Goal: Task Accomplishment & Management: Manage account settings

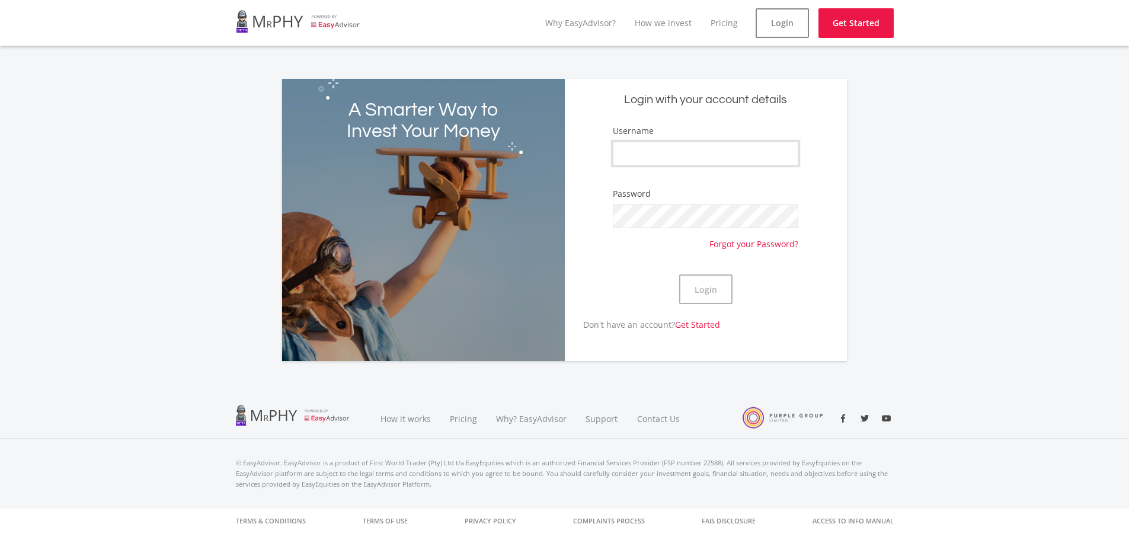
click at [637, 146] on input "Username" at bounding box center [705, 154] width 185 height 24
type input "8907275900080"
click at [713, 284] on button "Login" at bounding box center [705, 289] width 53 height 30
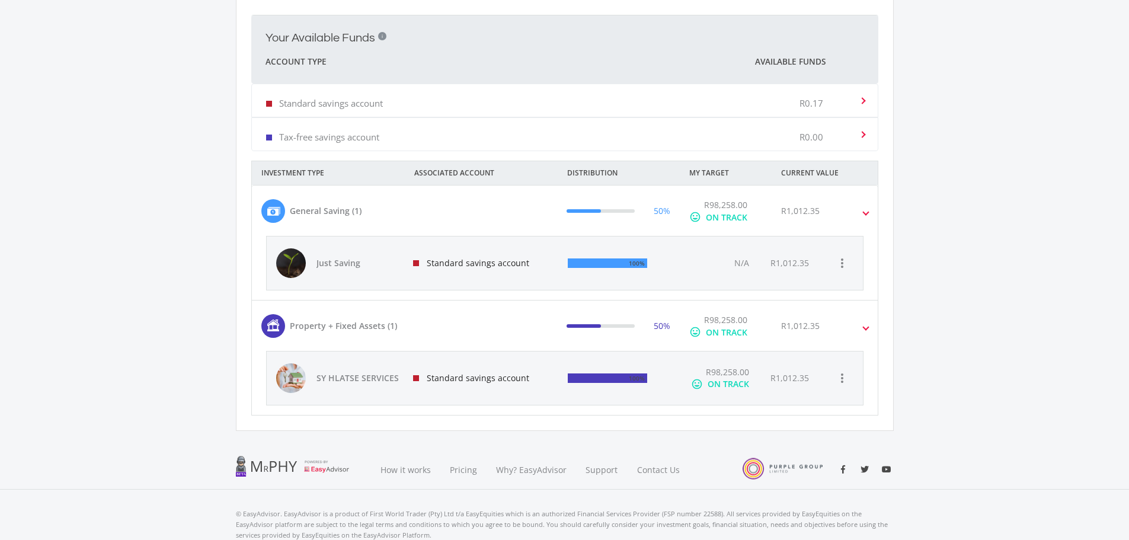
scroll to position [378, 0]
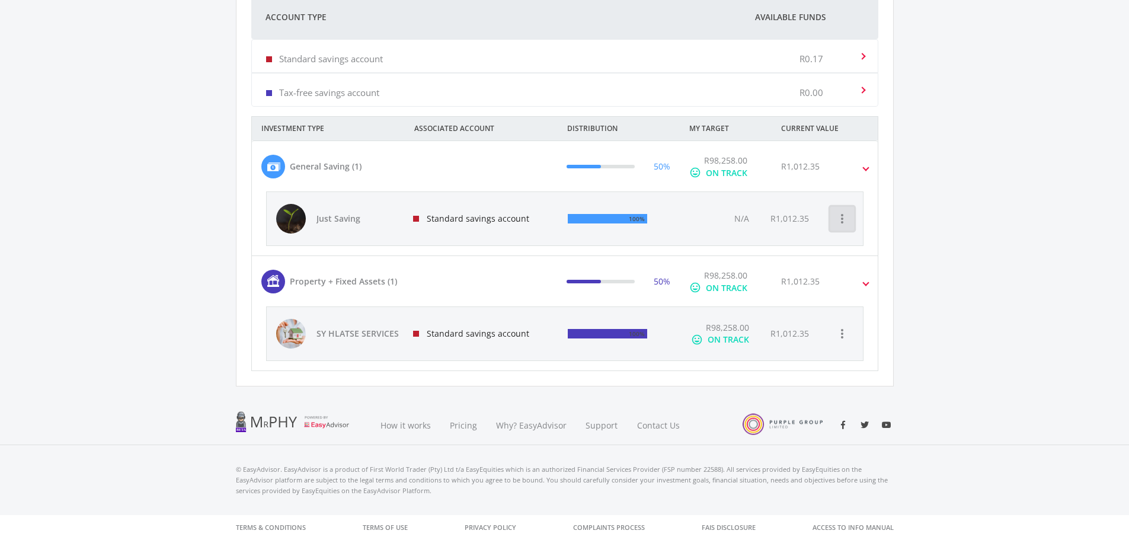
click at [848, 215] on icon "more_vert" at bounding box center [842, 219] width 14 height 14
click at [865, 171] on span at bounding box center [866, 167] width 5 height 14
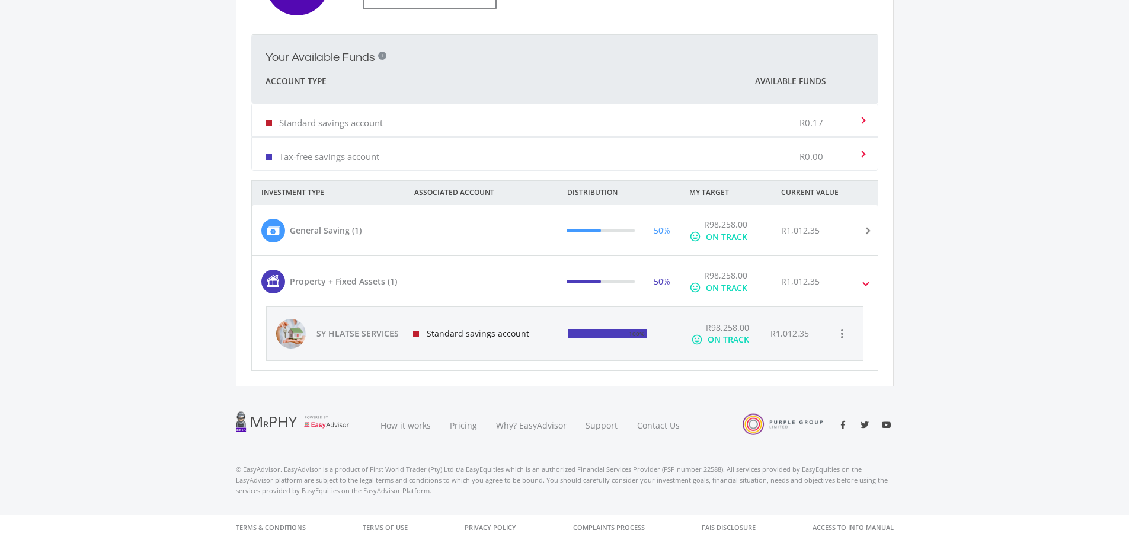
scroll to position [314, 0]
click at [803, 276] on div "R1,012.35" at bounding box center [800, 281] width 39 height 12
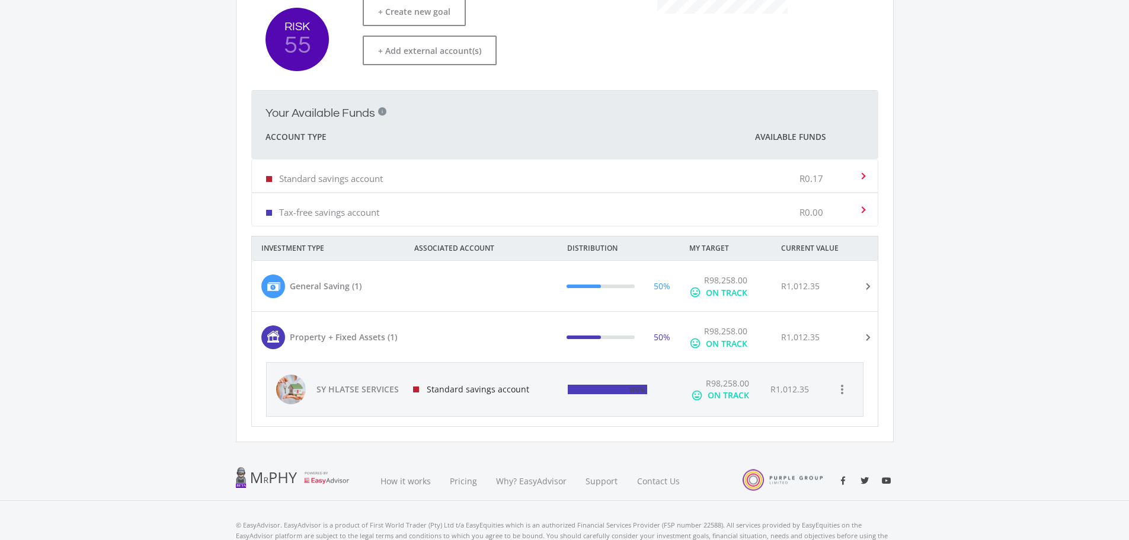
scroll to position [250, 0]
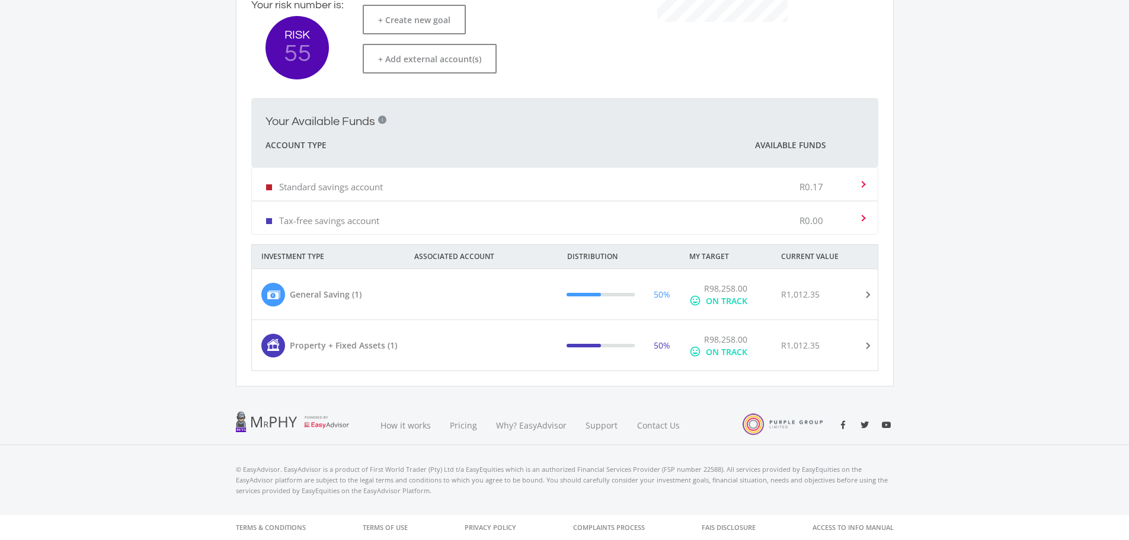
click at [476, 349] on div at bounding box center [496, 345] width 122 height 25
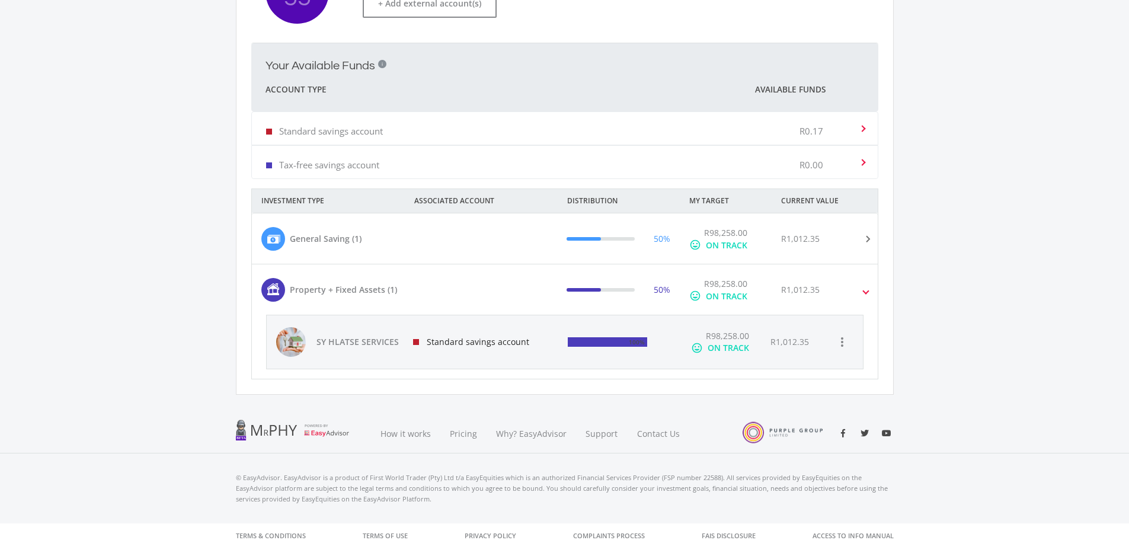
scroll to position [314, 0]
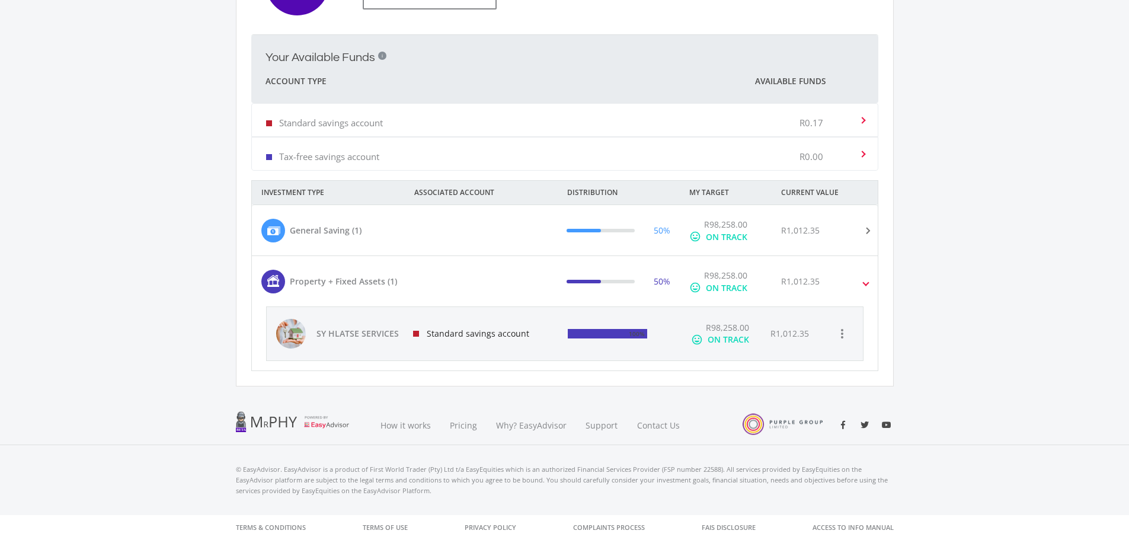
click at [731, 328] on span "R98,258.00" at bounding box center [727, 327] width 43 height 11
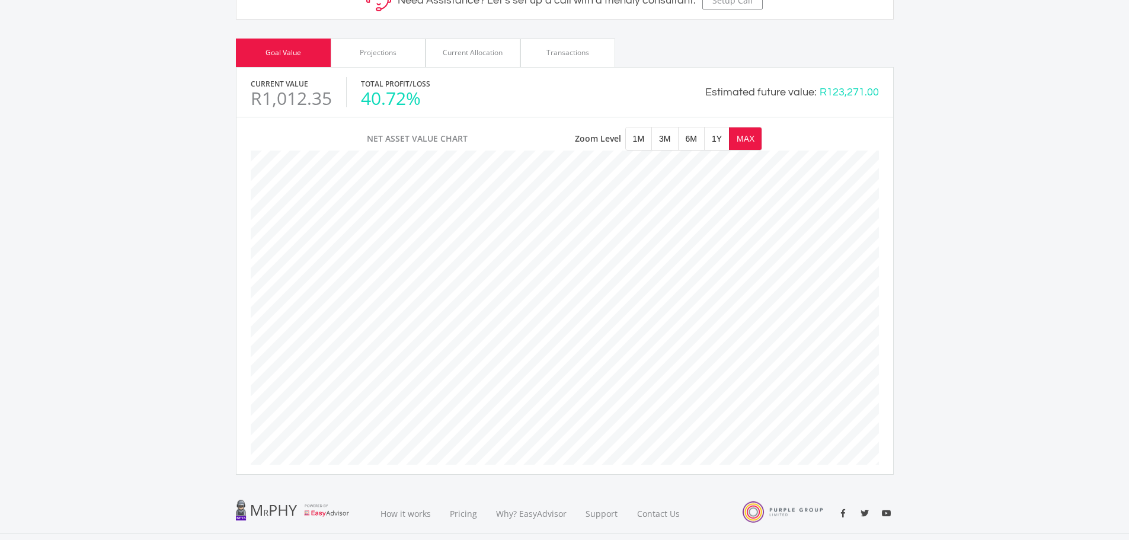
scroll to position [362, 0]
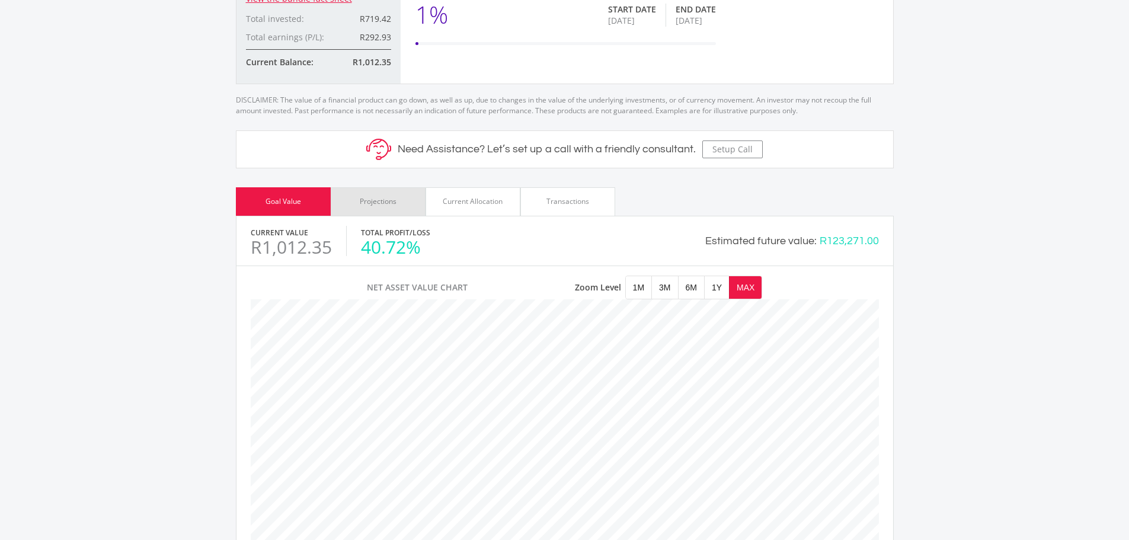
click at [382, 199] on div "Projections" at bounding box center [378, 201] width 37 height 11
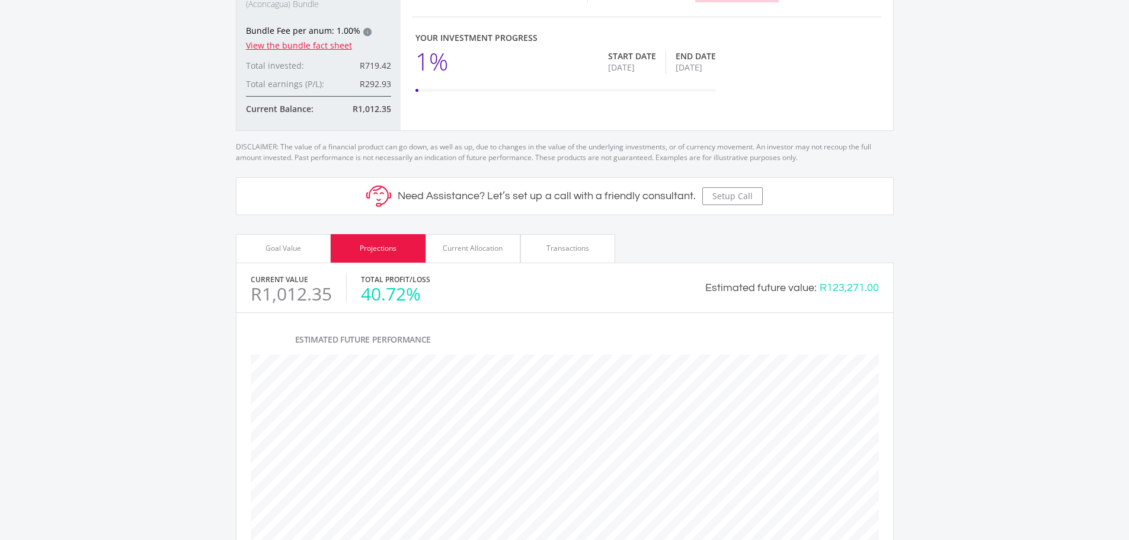
scroll to position [315, 0]
click at [460, 251] on div "Current Allocation" at bounding box center [473, 249] width 60 height 11
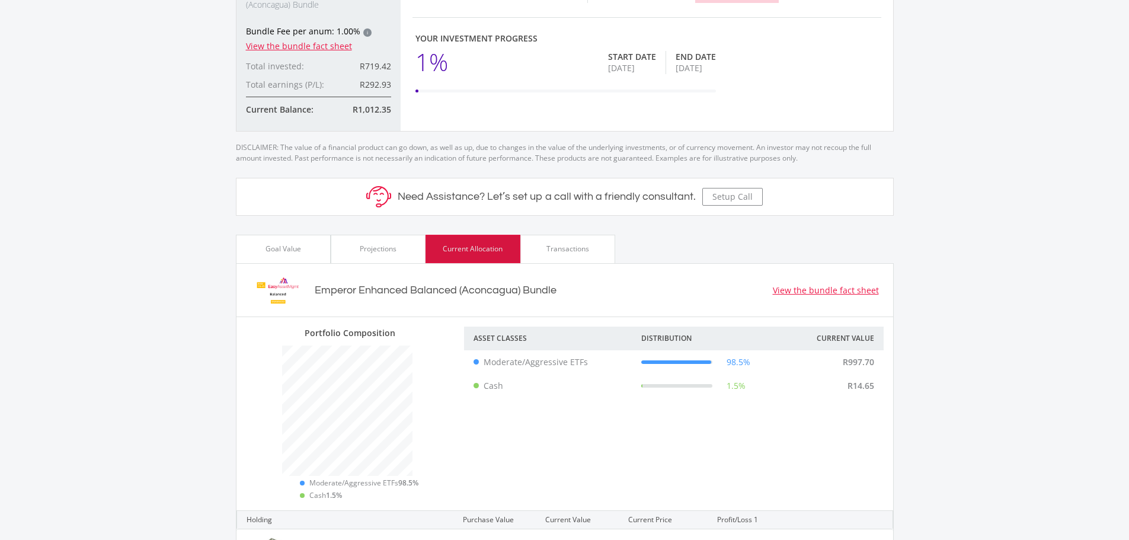
scroll to position [174, 219]
click at [554, 256] on div "Transactions" at bounding box center [567, 249] width 95 height 28
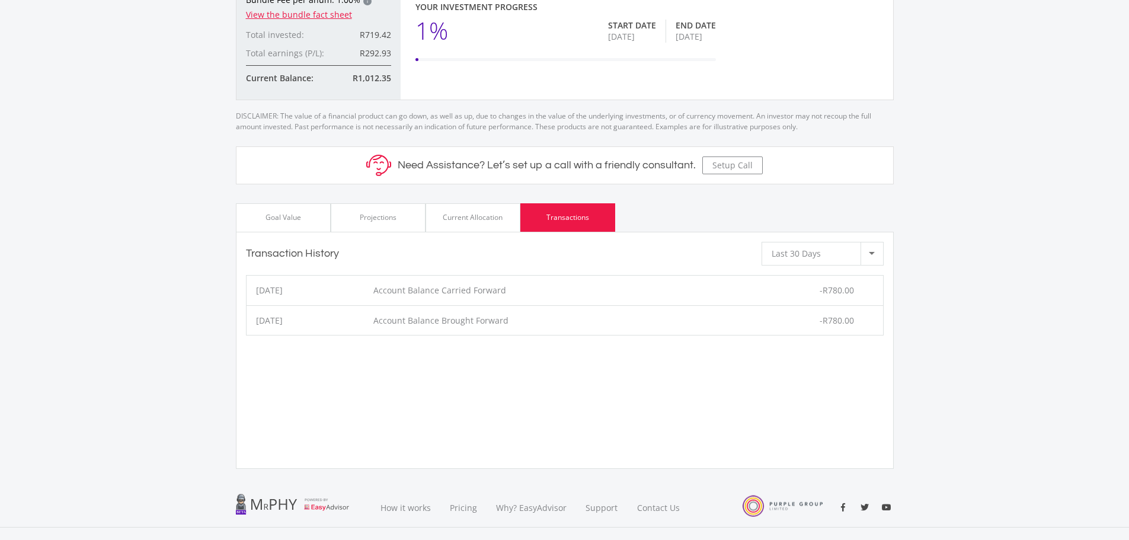
scroll to position [374, 0]
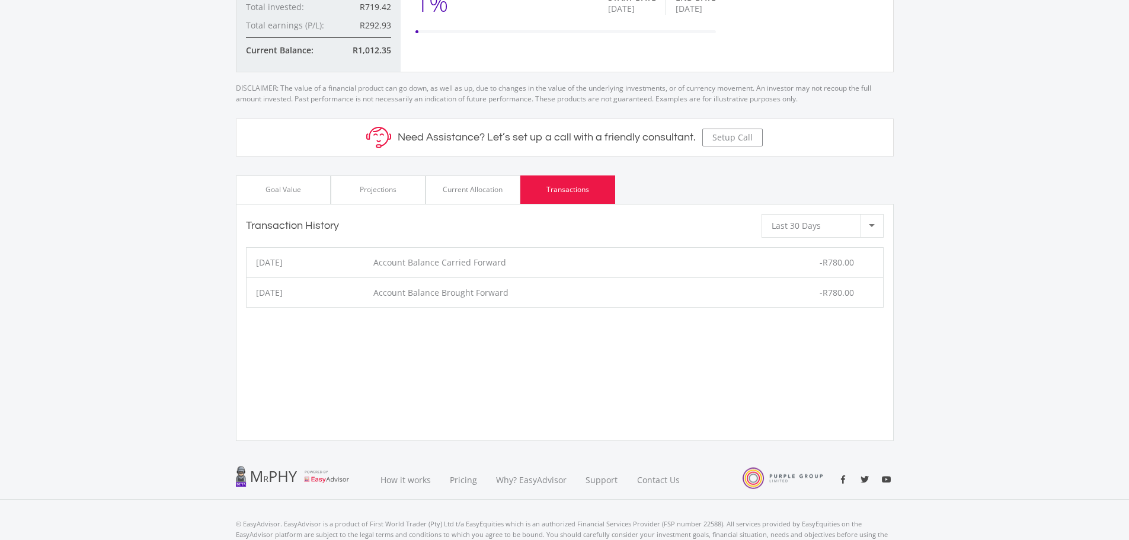
click at [827, 268] on div "-R780.00" at bounding box center [819, 262] width 127 height 12
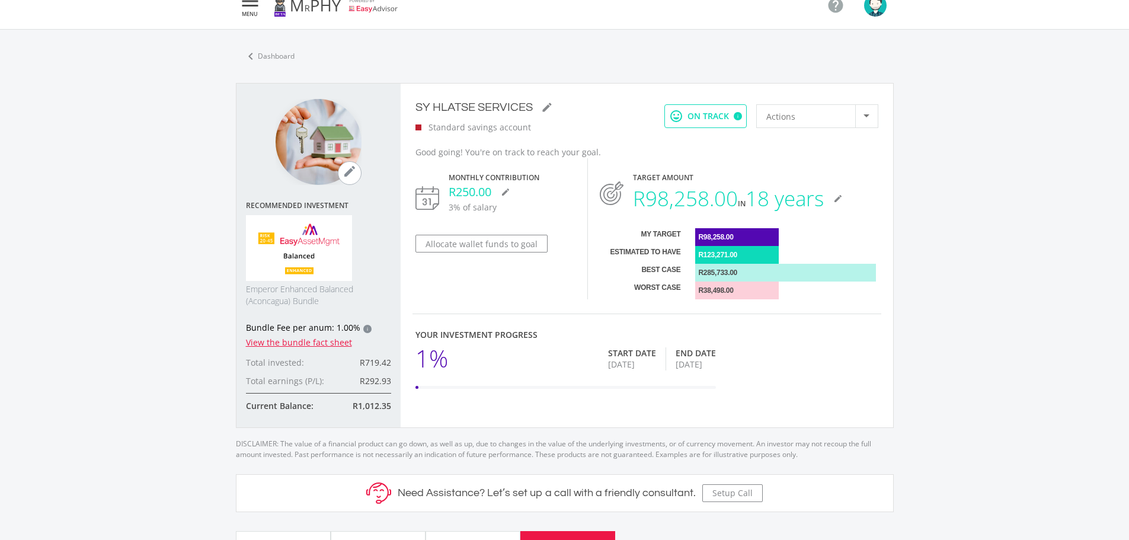
scroll to position [0, 0]
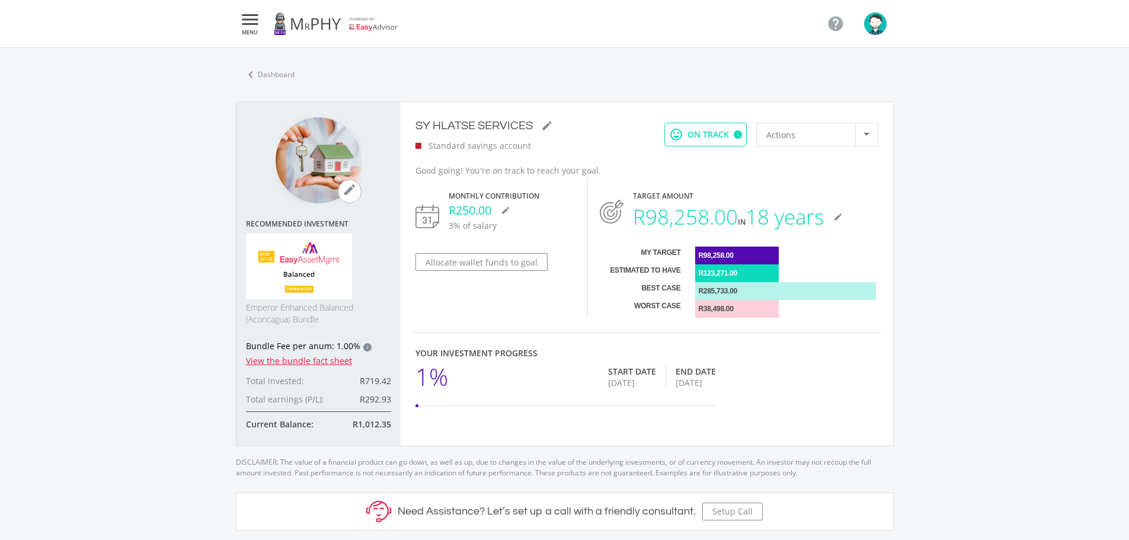
click at [876, 21] on img "button" at bounding box center [875, 23] width 23 height 23
